Goal: Task Accomplishment & Management: Manage account settings

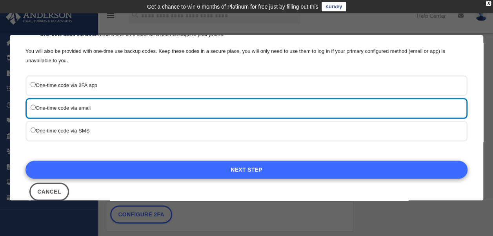
scroll to position [106, 0]
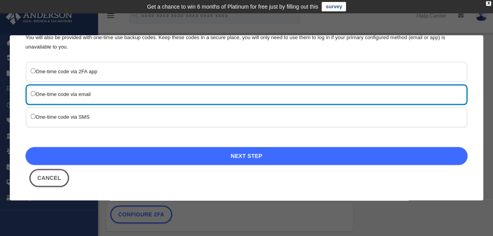
click at [239, 153] on link "Next Step" at bounding box center [246, 156] width 442 height 18
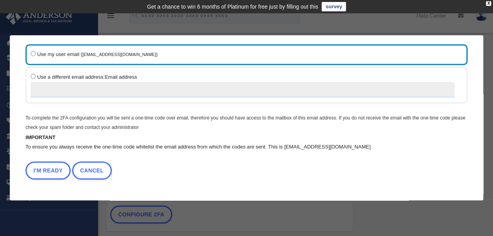
scroll to position [41, 0]
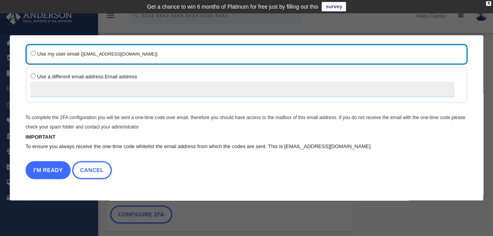
click at [53, 173] on button "I'm Ready" at bounding box center [47, 170] width 45 height 18
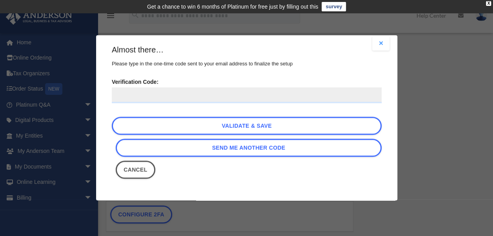
scroll to position [6, 0]
paste input "******"
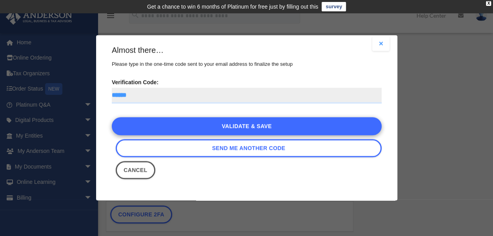
type input "******"
click at [244, 126] on link "Validate & Save" at bounding box center [247, 126] width 270 height 18
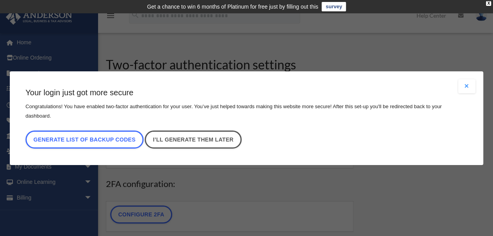
scroll to position [0, 0]
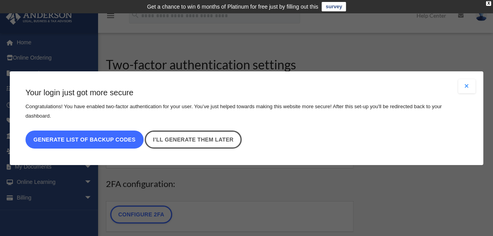
click at [102, 134] on button "Generate list of backup codes" at bounding box center [84, 140] width 118 height 18
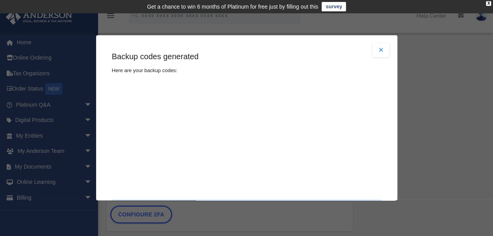
type textarea "**********"
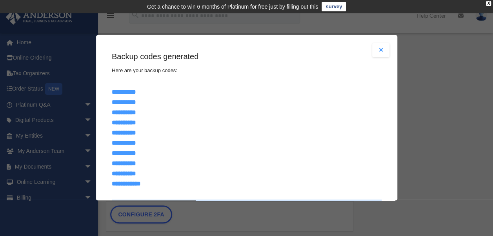
drag, startPoint x: 155, startPoint y: 140, endPoint x: 104, endPoint y: 92, distance: 69.4
click at [104, 92] on div "Are you sure? Any unsaved changes will be lost! Yes No Choose the 2FA method Th…" at bounding box center [246, 117] width 301 height 165
click at [489, 2] on div "X" at bounding box center [488, 3] width 5 height 5
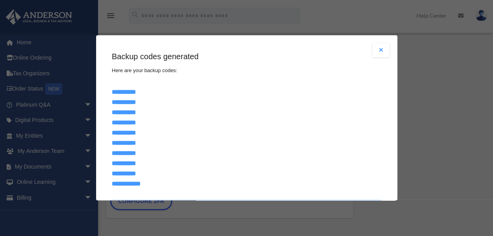
click at [375, 50] on button "Close modal" at bounding box center [380, 50] width 17 height 14
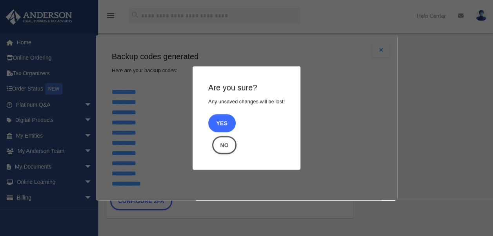
click at [219, 121] on button "Yes" at bounding box center [221, 123] width 27 height 18
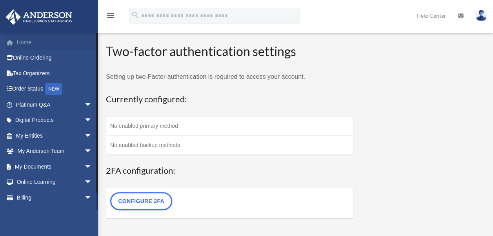
click at [20, 36] on link "Home" at bounding box center [54, 43] width 98 height 16
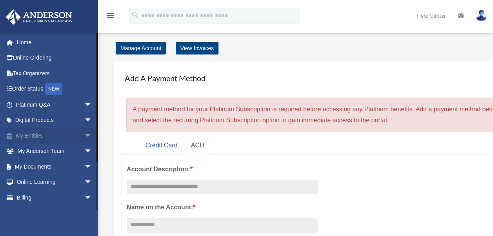
click at [27, 133] on link "My Entities arrow_drop_down" at bounding box center [54, 136] width 98 height 16
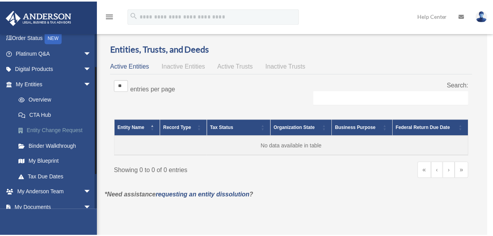
scroll to position [78, 0]
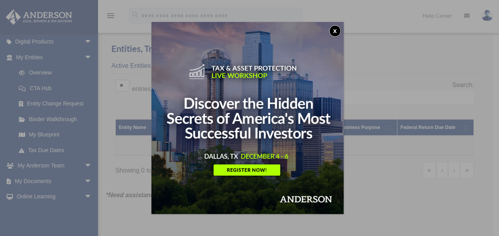
click at [337, 32] on button "x" at bounding box center [335, 31] width 12 height 12
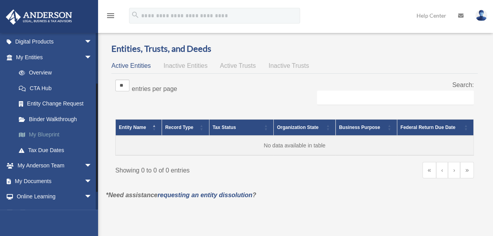
click at [41, 135] on link "My Blueprint" at bounding box center [57, 135] width 93 height 16
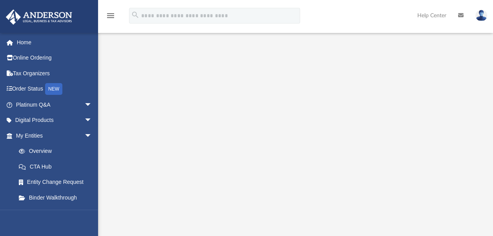
scroll to position [78, 0]
click at [44, 169] on link "CTA Hub" at bounding box center [57, 167] width 93 height 16
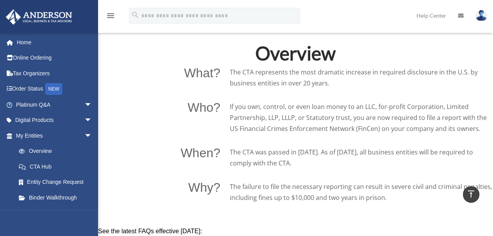
scroll to position [510, 0]
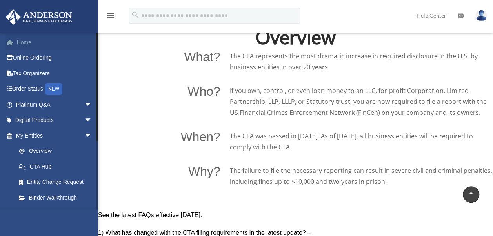
click at [18, 40] on link "Home" at bounding box center [54, 43] width 98 height 16
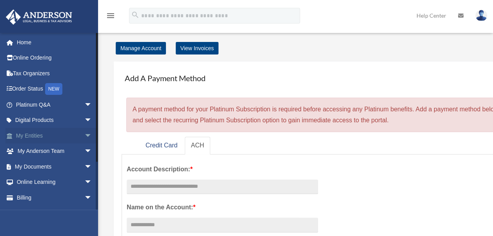
click at [84, 135] on span "arrow_drop_down" at bounding box center [92, 136] width 16 height 16
